Goal: Transaction & Acquisition: Purchase product/service

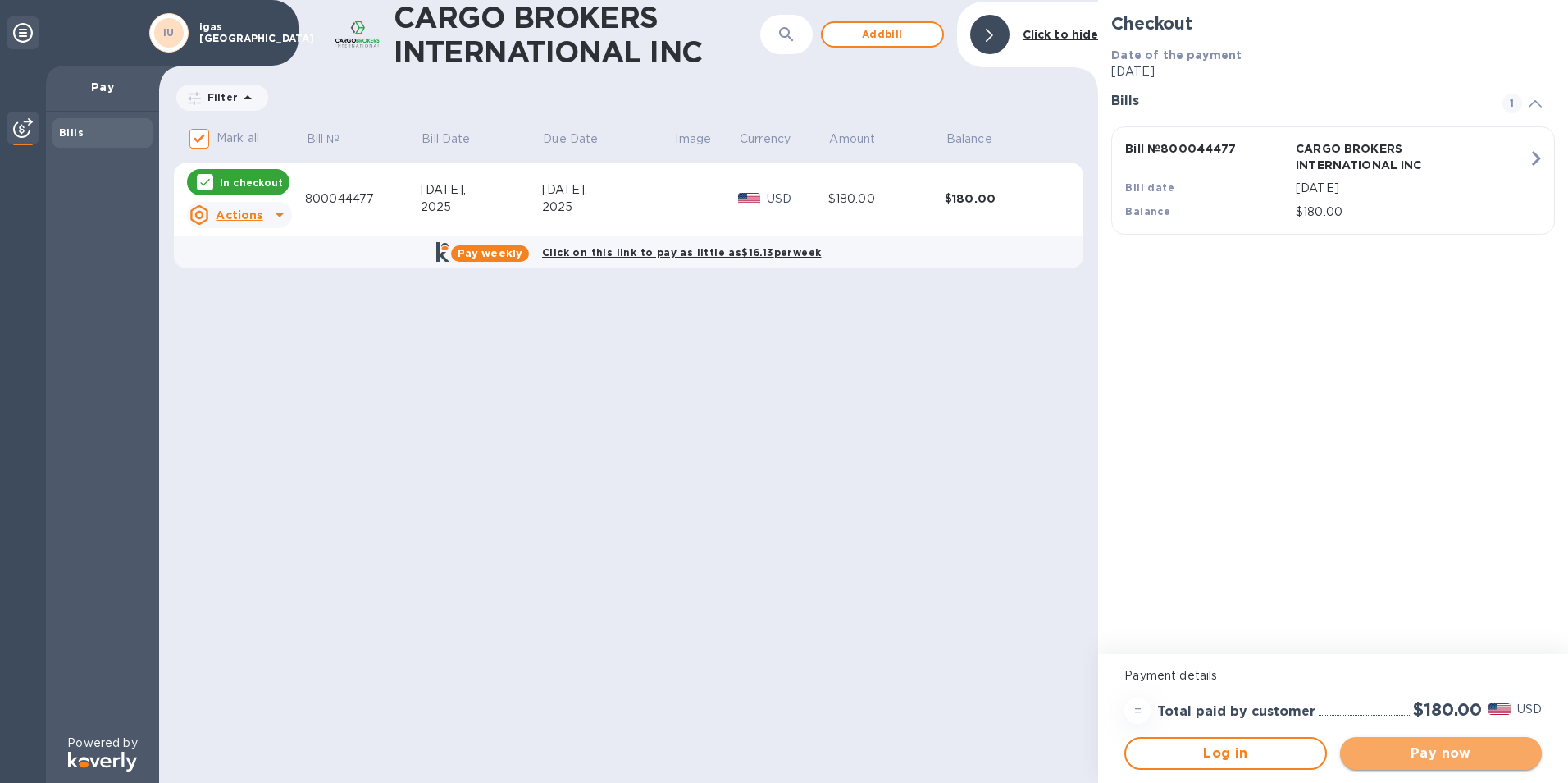
click at [1486, 751] on span "Pay now" at bounding box center [1442, 753] width 176 height 20
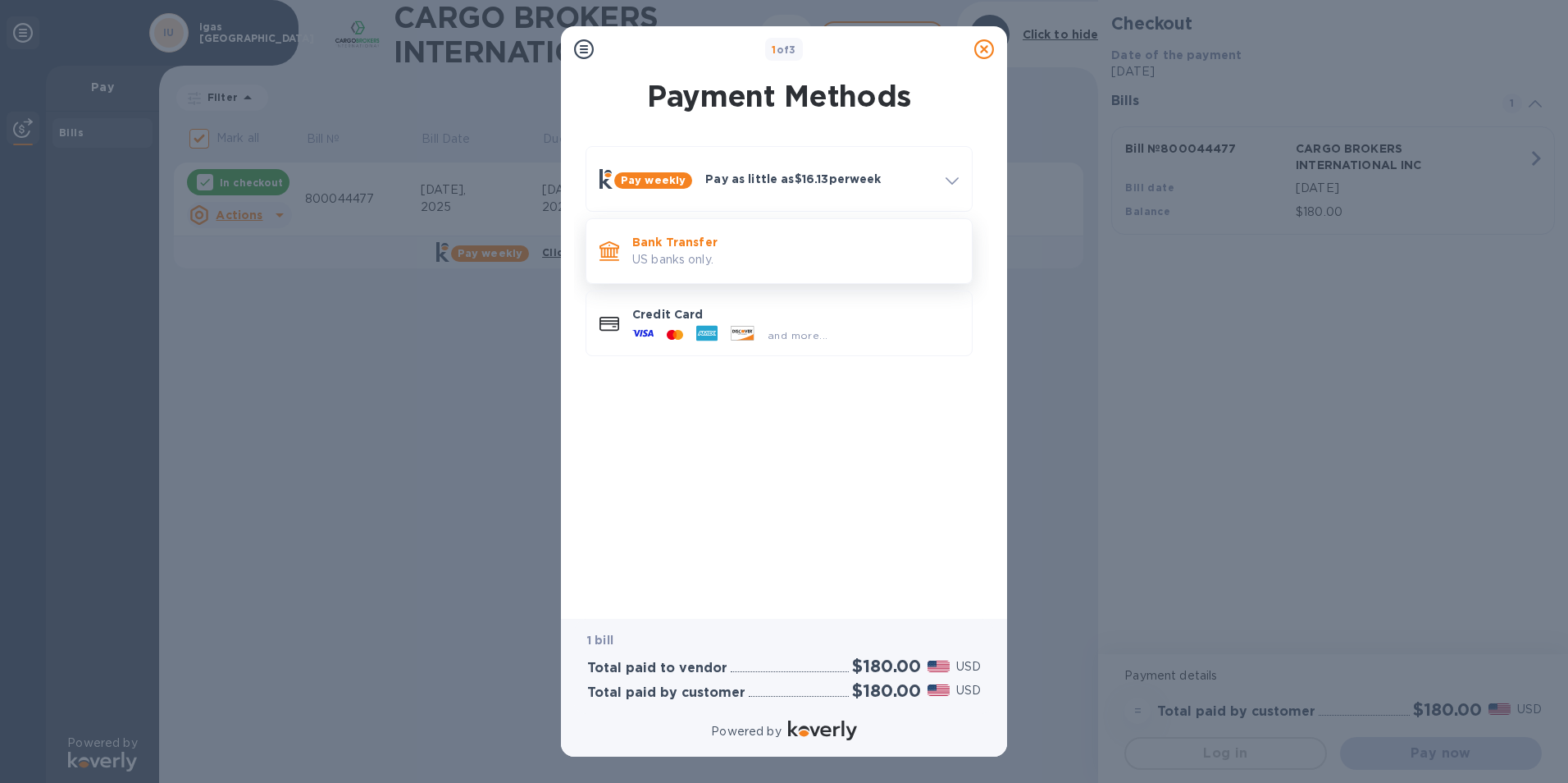
click at [753, 238] on p "Bank Transfer" at bounding box center [795, 242] width 327 height 17
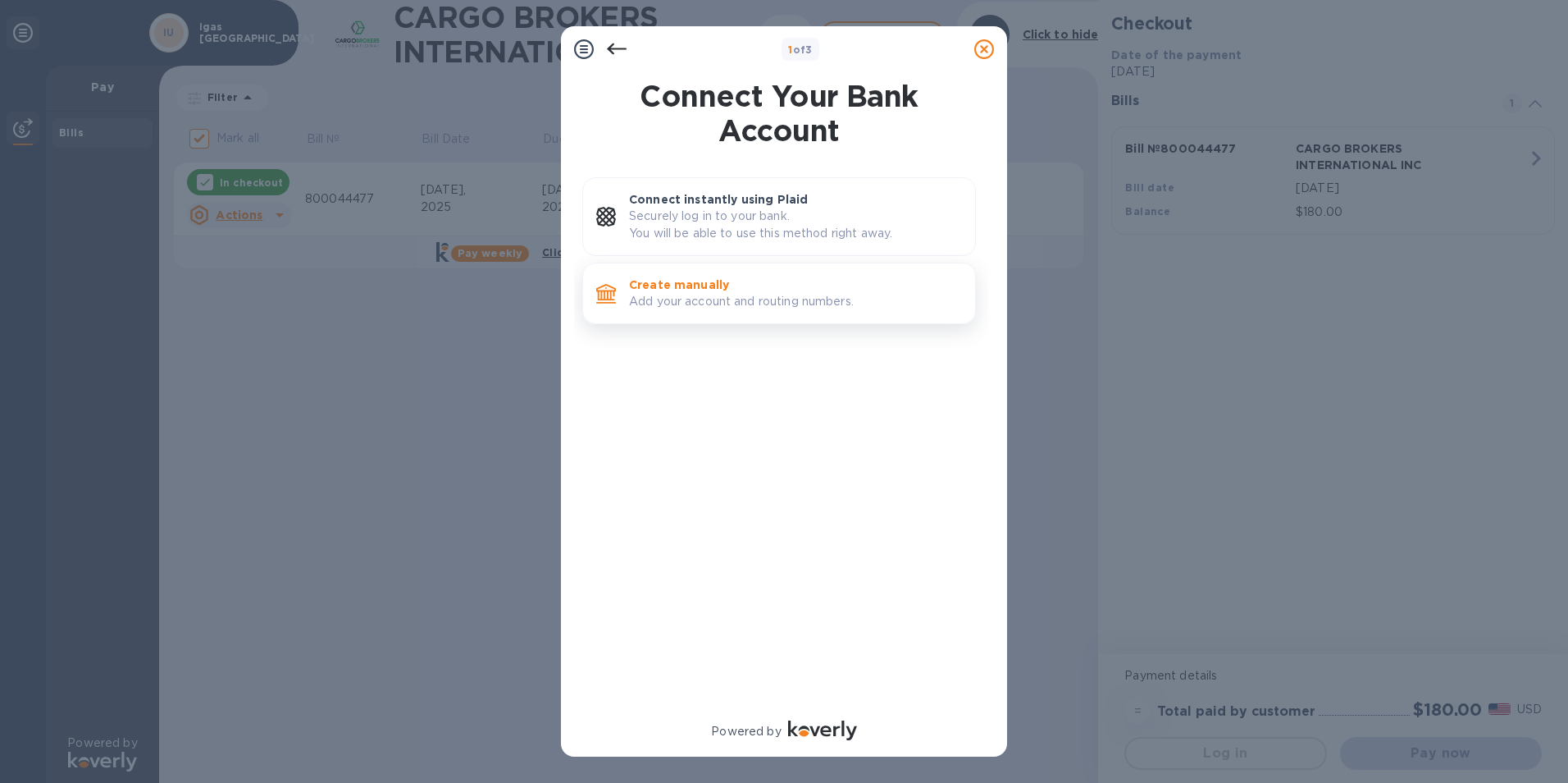
click at [739, 301] on p "Add your account and routing numbers." at bounding box center [795, 301] width 333 height 17
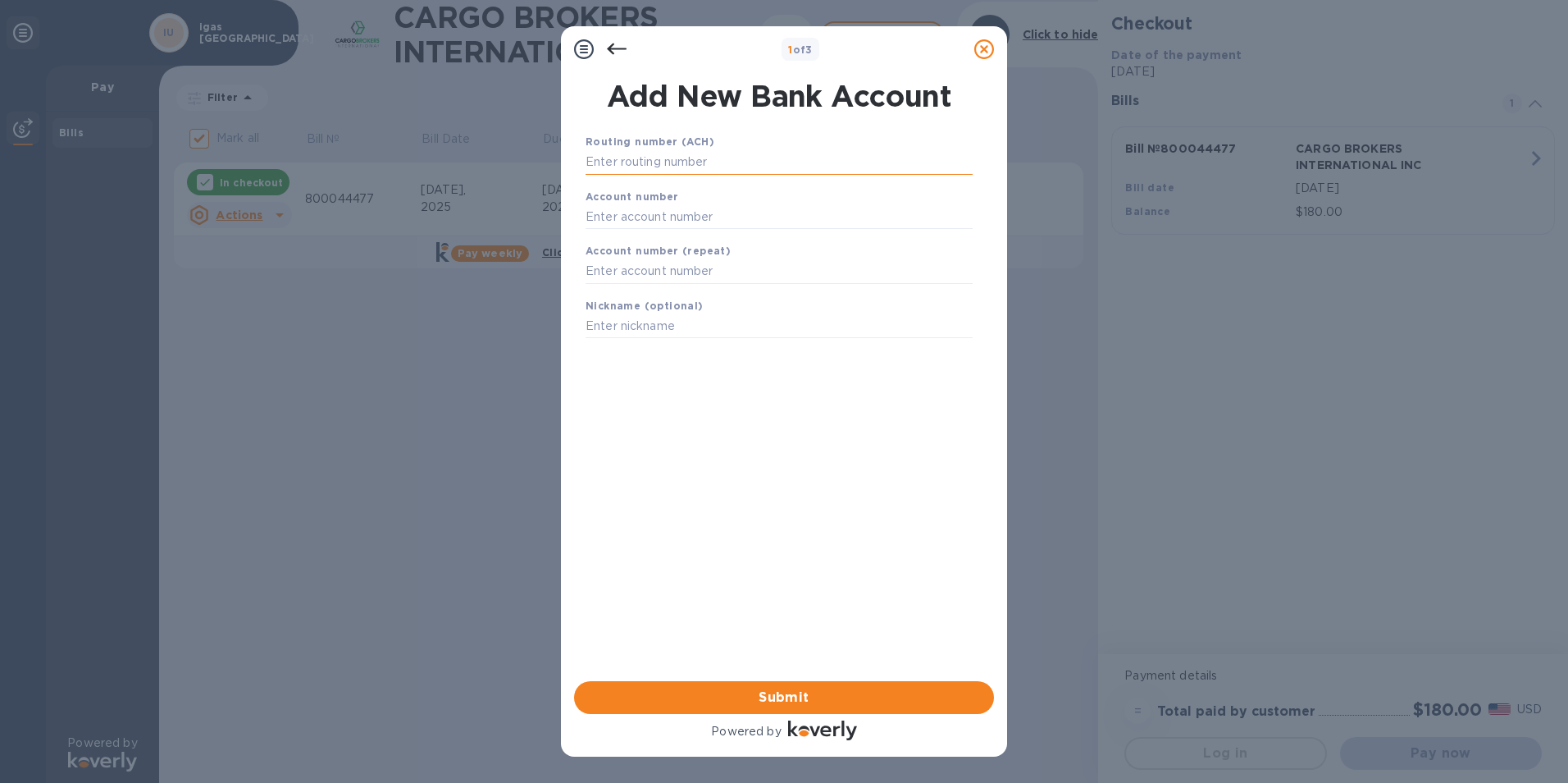
click at [674, 160] on input "text" at bounding box center [779, 162] width 387 height 25
click at [638, 157] on input "text" at bounding box center [779, 162] width 387 height 25
paste input "267084131"
type input "267084131"
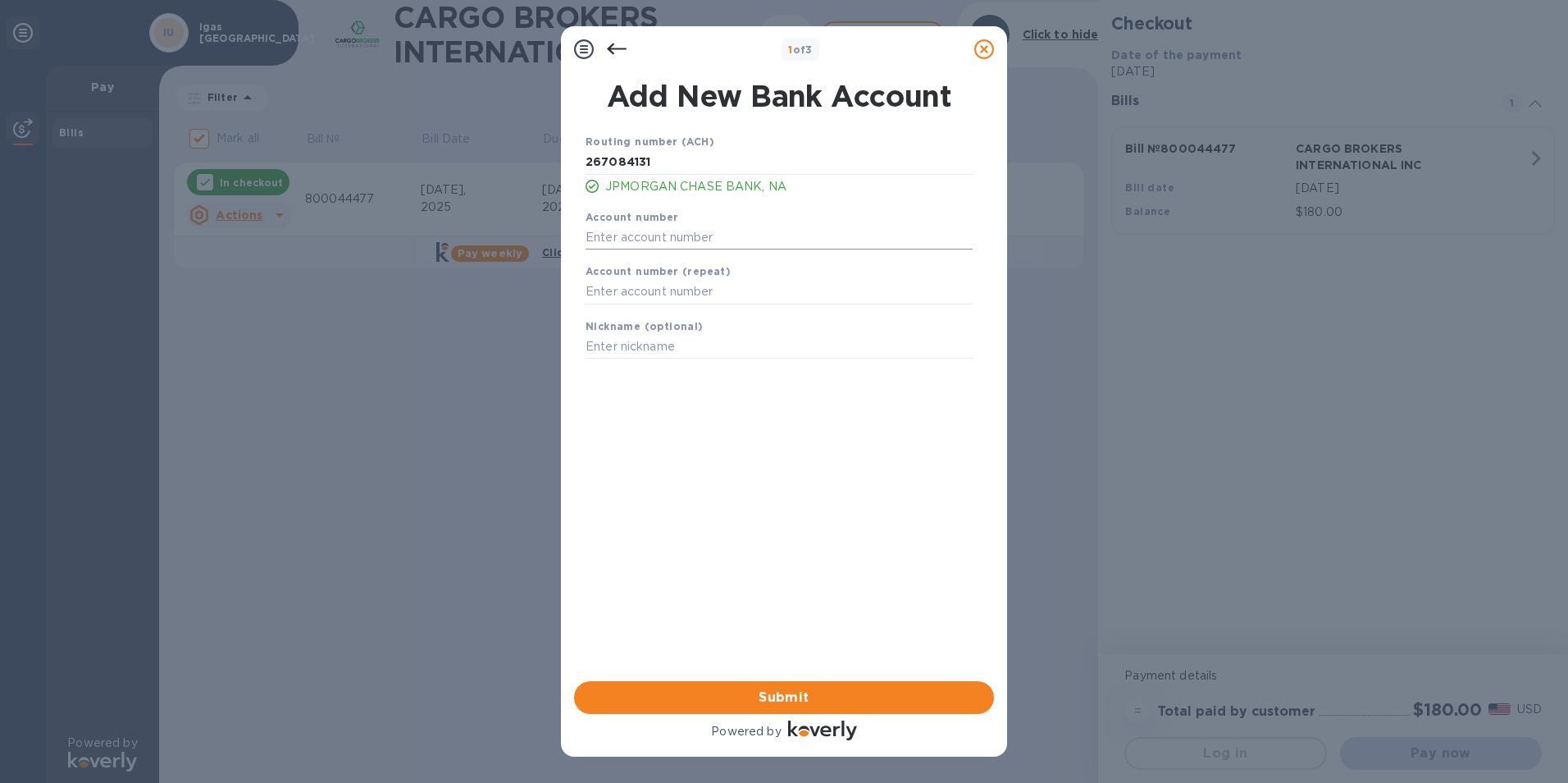
click at [679, 236] on input "text" at bounding box center [779, 237] width 387 height 25
paste input "573571232"
type input "573571232"
click at [638, 293] on input "text" at bounding box center [779, 291] width 387 height 25
paste input "573571232"
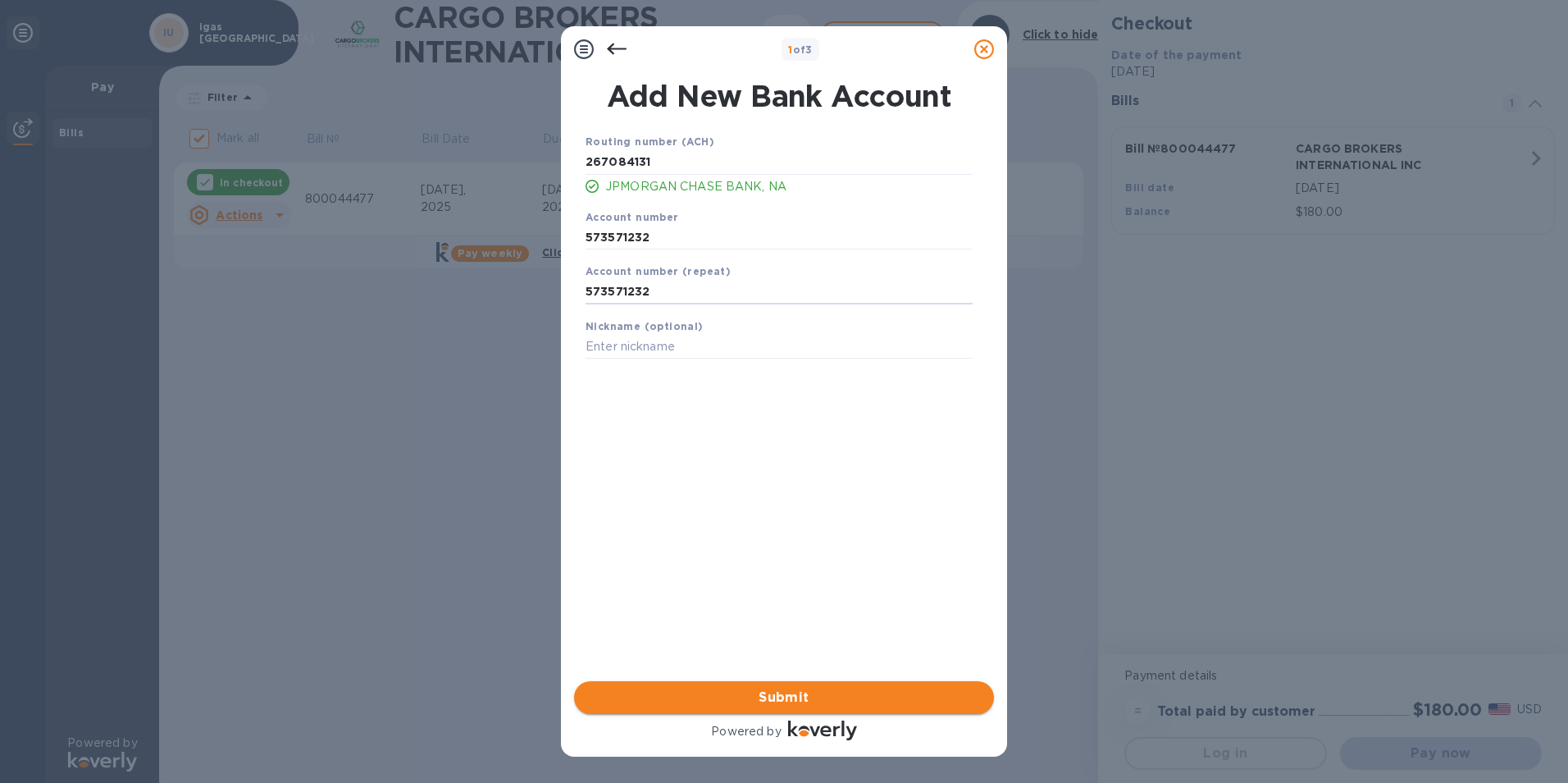
type input "573571232"
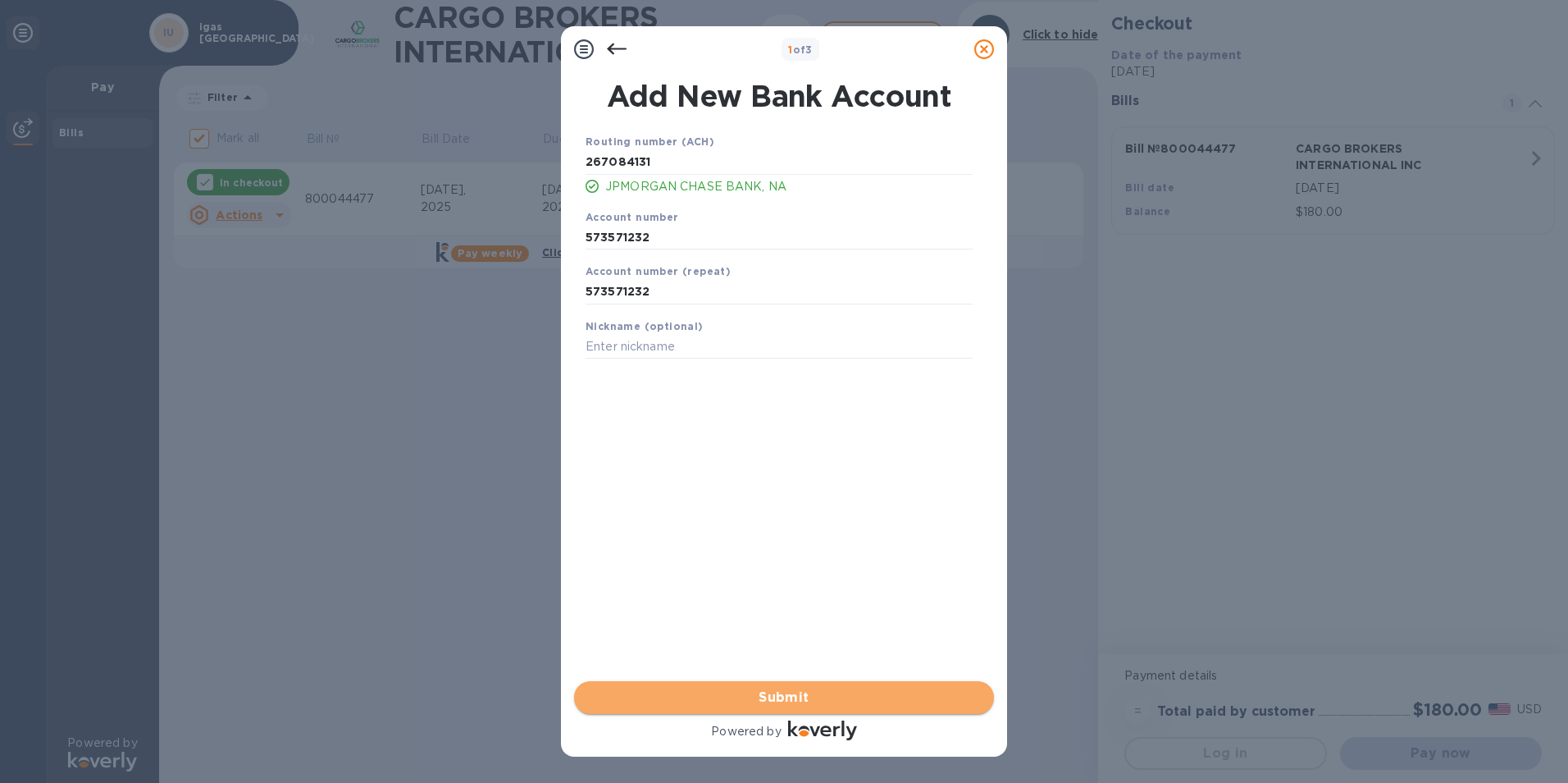
click at [788, 690] on span "Submit" at bounding box center [784, 697] width 394 height 20
